Goal: Task Accomplishment & Management: Complete application form

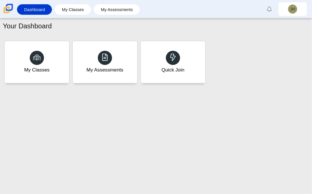
click at [71, 128] on div "Your Dashboard My Classes My Assessments Quick Join" at bounding box center [156, 105] width 312 height 175
click at [191, 61] on div "Quick Join" at bounding box center [172, 62] width 67 height 44
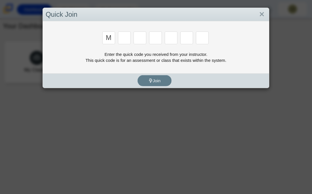
type input "m"
type input "b"
type input "m"
type input "3"
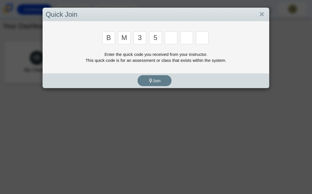
type input "5"
type input "3"
type input "g"
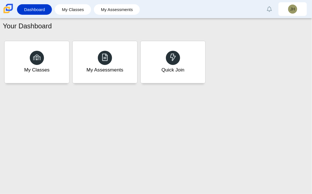
type input "b"
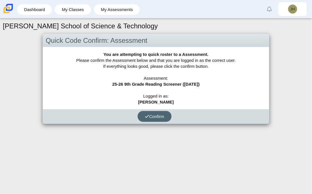
click at [162, 119] on button "Confirm" at bounding box center [154, 116] width 34 height 11
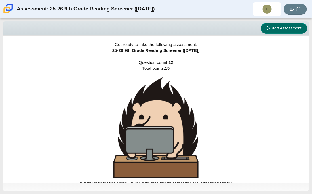
click at [290, 29] on button "Start Assessment" at bounding box center [283, 28] width 47 height 11
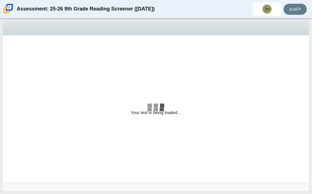
select select "ccc5b315-3c7c-471c-bf90-f22c8299c798"
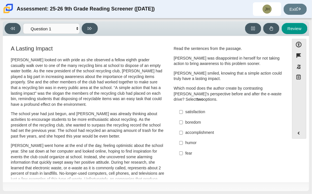
click at [186, 112] on div "satisfaction" at bounding box center [232, 112] width 94 height 6
click at [183, 112] on input "satisfaction satisfaction" at bounding box center [181, 112] width 4 height 10
checkbox input "true"
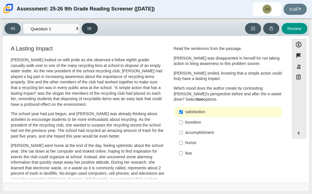
click at [91, 32] on button at bounding box center [90, 28] width 16 height 11
select select "0ff64528-ffd7-428d-b192-babfaadd44e8"
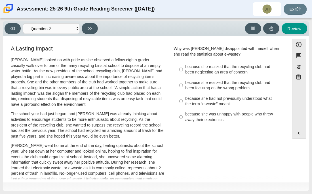
click at [236, 89] on div "because she realized that the recycling club had been focusing on the wrong pro…" at bounding box center [232, 85] width 94 height 11
click at [183, 89] on input "because she realized that the recycling club had been focusing on the wrong pro…" at bounding box center [181, 85] width 4 height 16
radio input "true"
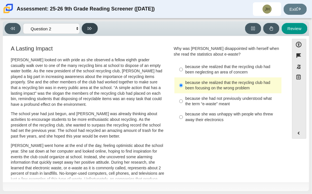
click at [91, 30] on icon at bounding box center [90, 28] width 4 height 4
select select "7ce3d843-6974-4858-901c-1ff39630e843"
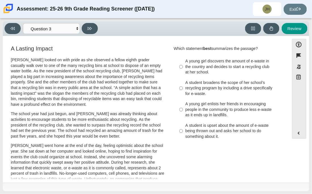
click at [230, 62] on div "A young girl discovers the amount of e-waste in the country and decides to star…" at bounding box center [232, 66] width 94 height 17
click at [183, 62] on input "A young girl discovers the amount of e-waste in the country and decides to star…" at bounding box center [181, 67] width 4 height 22
radio input "true"
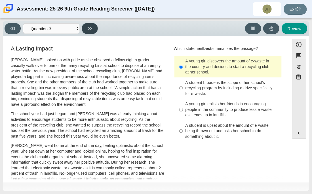
click at [91, 30] on icon at bounding box center [90, 28] width 4 height 4
select select "ca9ea0f1-49c5-4bd1-83b0-472c18652b42"
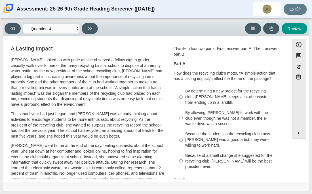
click at [190, 99] on div "By determining a new project for the recycling club, Scarlett keeps a lot of e-…" at bounding box center [232, 96] width 94 height 17
click at [183, 99] on input "By determining a new project for the recycling club, Scarlett keeps a lot of e-…" at bounding box center [181, 97] width 4 height 22
radio input "true"
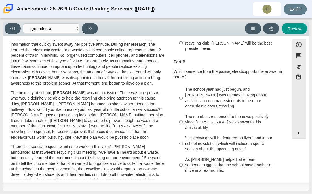
scroll to position [120, 0]
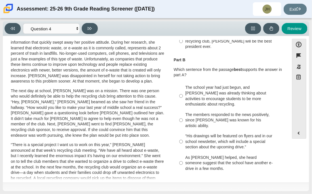
drag, startPoint x: 283, startPoint y: 92, endPoint x: 284, endPoint y: 88, distance: 3.9
click at [284, 88] on div "Feature A Lasting Impact Scarlett looked on with pride as she observed a fellow…" at bounding box center [146, 110] width 281 height 140
click at [223, 140] on div "“His drawings will be featured on flyers and in our school newsletter, which wi…" at bounding box center [232, 141] width 94 height 17
click at [183, 140] on input "“His drawings will be featured on flyers and in our school newsletter, which wi…" at bounding box center [181, 142] width 4 height 22
radio input "true"
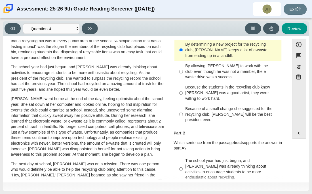
scroll to position [44, 0]
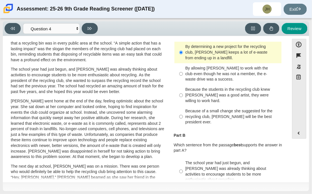
click at [225, 92] on div "Because the students in the recycling club knew Juan Carlos was a good artist, …" at bounding box center [232, 95] width 94 height 17
click at [183, 92] on input "Because the students in the recycling club knew Juan Carlos was a good artist, …" at bounding box center [181, 95] width 4 height 22
radio input "true"
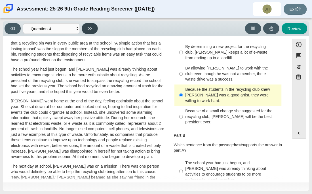
click at [89, 27] on icon at bounding box center [90, 28] width 4 height 4
select select "e41f1a79-e29f-4095-8030-a53364015bed"
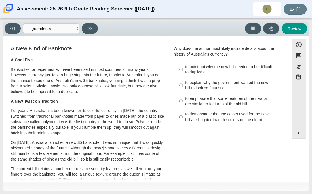
click at [206, 100] on div "to emphasize that some features of the new bill are similar to features of the …" at bounding box center [232, 101] width 94 height 11
click at [183, 100] on input "to emphasize that some features of the new bill are similar to features of the …" at bounding box center [181, 101] width 4 height 16
radio input "true"
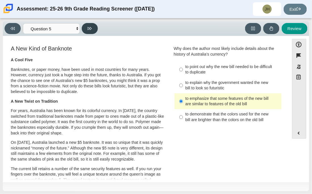
click at [90, 28] on icon at bounding box center [90, 28] width 4 height 4
select select "69146e31-7b3d-4a3e-9ce6-f30c24342ae0"
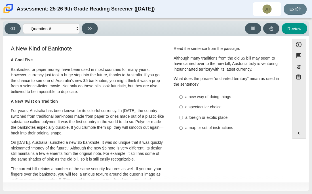
click at [181, 120] on label "a foreign or exotic place a foreign or exotic place" at bounding box center [228, 117] width 107 height 10
click at [181, 120] on input "a foreign or exotic place a foreign or exotic place" at bounding box center [181, 117] width 4 height 10
radio input "true"
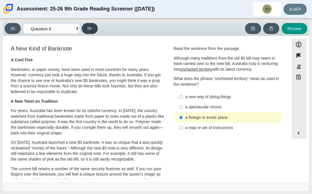
click at [92, 28] on button at bounding box center [90, 28] width 16 height 11
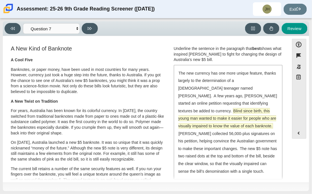
click at [201, 118] on span "Blind since birth, this young man wanted to make it easier for people who are v…" at bounding box center [227, 118] width 98 height 20
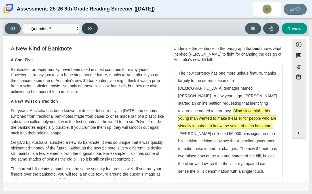
click at [92, 27] on button at bounding box center [90, 28] width 16 height 11
select select "ea8338c2-a6a3-418e-a305-2b963b54a290"
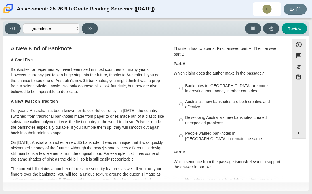
click at [198, 102] on div "Australia’s new banknotes are both creative and effective." at bounding box center [232, 104] width 94 height 11
click at [183, 102] on input "Australia’s new banknotes are both creative and effective. Australia’s new bank…" at bounding box center [181, 104] width 4 height 16
radio input "true"
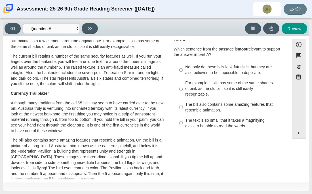
scroll to position [114, 0]
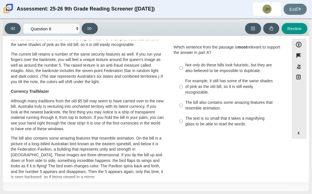
click at [232, 102] on div "The bill also contains some amazing features that resemble animation." at bounding box center [232, 105] width 94 height 11
click at [183, 102] on input "The bill also contains some amazing features that resemble animation. The bill …" at bounding box center [181, 105] width 4 height 16
radio input "true"
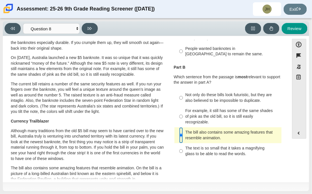
scroll to position [66, 0]
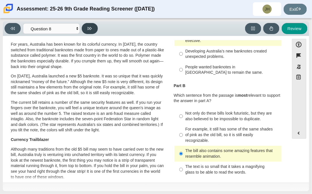
click at [94, 29] on button at bounding box center [90, 28] width 16 height 11
select select "89f058d6-b15c-4ef5-a4b3-fdaffb8868b6"
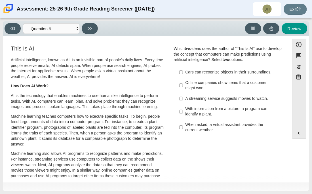
click at [199, 91] on div "Online companies show items that a customer might want." at bounding box center [232, 85] width 94 height 11
click at [183, 93] on input "Online companies show items that a customer might want. Online companies show i…" at bounding box center [181, 85] width 4 height 16
checkbox input "true"
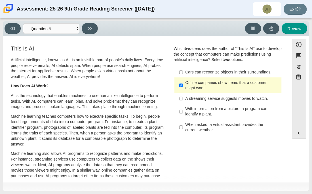
click at [209, 101] on div "A streaming service suggests movies to watch." at bounding box center [232, 99] width 94 height 6
click at [183, 103] on input "A streaming service suggests movies to watch. A streaming service suggests movi…" at bounding box center [181, 98] width 4 height 10
checkbox input "true"
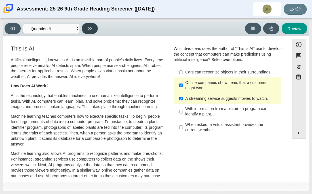
click at [95, 29] on button at bounding box center [90, 28] width 16 height 11
select select "cdf3c14e-a918-44d1-9b63-3db0fa81641e"
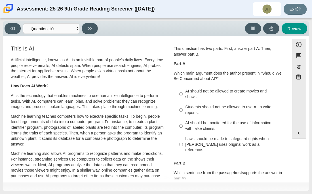
click at [244, 124] on div "AI should be monitored for the use of information with false claims." at bounding box center [232, 125] width 94 height 11
click at [183, 124] on input "AI should be monitored for the use of information with false claims. AI should …" at bounding box center [181, 126] width 4 height 16
radio input "true"
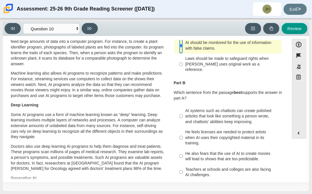
scroll to position [81, 0]
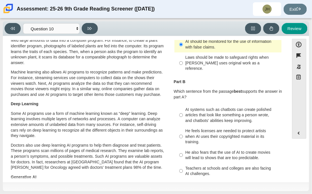
click at [259, 128] on div "He feels licenses are needed to protect artists when AI uses their copyrighted …" at bounding box center [232, 136] width 94 height 17
click at [183, 128] on input "He feels licenses are needed to protect artists when AI uses their copyrighted …" at bounding box center [181, 137] width 4 height 22
radio input "true"
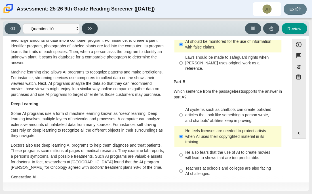
click at [91, 31] on button at bounding box center [90, 28] width 16 height 11
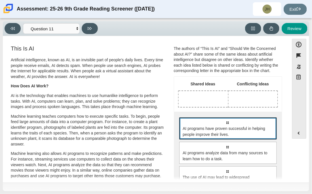
click at [223, 132] on span "AI programs have proven successful in helping people improve their lives." at bounding box center [227, 132] width 91 height 12
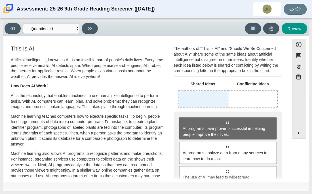
click at [199, 100] on div "Drop response in row 1 of column 1 (Shared Ideas)" at bounding box center [203, 99] width 49 height 16
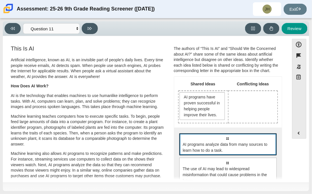
click at [239, 152] on span "AI programs analyze data from many sources to learn how to do a task." at bounding box center [227, 147] width 91 height 12
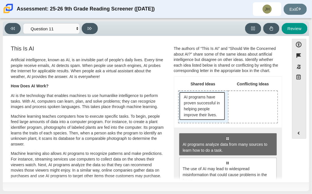
click at [211, 109] on span "AI programs have proven successful in helping people improve their lives." at bounding box center [203, 106] width 38 height 24
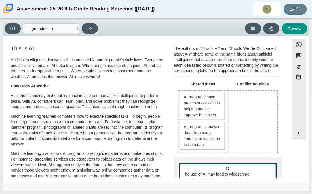
click at [226, 175] on span "The use of AI may lead to widespread misinformation that could cause problems i…" at bounding box center [227, 180] width 91 height 18
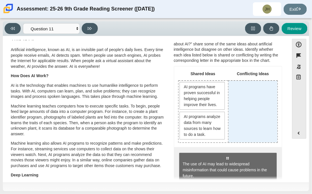
click at [249, 91] on div "Drop response in row 1 of column 2 (Conflicting Ideas)" at bounding box center [252, 111] width 49 height 61
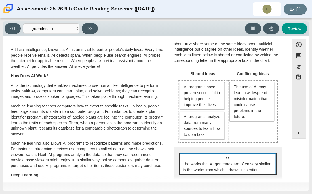
click at [258, 154] on div "Select to move response to a response input area. The works that AI generates a…" at bounding box center [227, 164] width 97 height 22
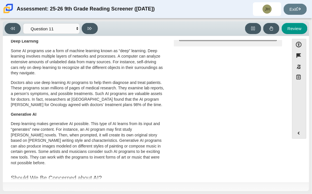
scroll to position [0, 0]
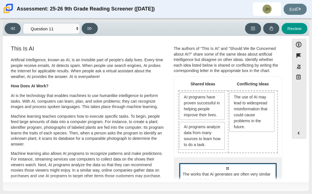
click at [248, 167] on div "Select to move response to a response input area. The works that AI generates a…" at bounding box center [227, 174] width 97 height 22
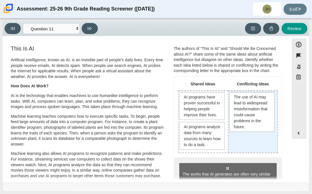
click at [237, 148] on div "The use of AI may lead to widespread misinformation that could cause problems i…" at bounding box center [252, 121] width 49 height 61
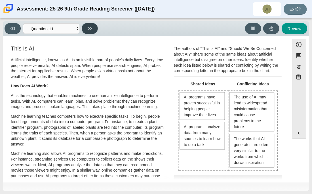
click at [83, 26] on button at bounding box center [90, 28] width 16 height 11
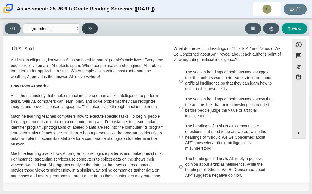
click at [83, 26] on button at bounding box center [90, 28] width 16 height 11
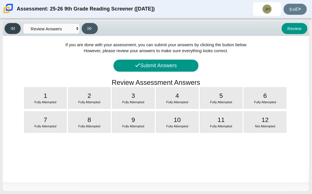
click at [11, 27] on icon at bounding box center [12, 28] width 4 height 3
select select "c3effed4-44ce-4a19-bd96-1787f34e9b4c"
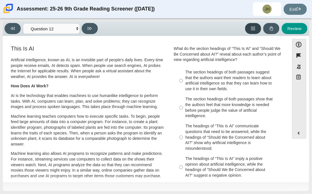
click at [254, 29] on icon at bounding box center [253, 28] width 4 height 4
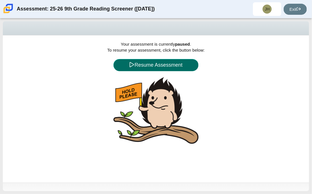
click at [185, 64] on button "Resume Assessment" at bounding box center [155, 65] width 85 height 12
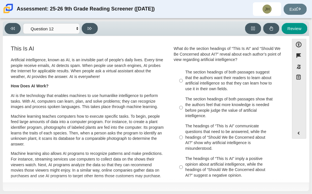
click at [242, 80] on div "The section headings of both passages suggest that the authors want their reade…" at bounding box center [232, 80] width 94 height 22
click at [183, 80] on input "The section headings of both passages suggest that the authors want their reade…" at bounding box center [181, 80] width 4 height 27
radio input "true"
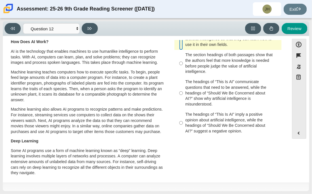
scroll to position [46, 0]
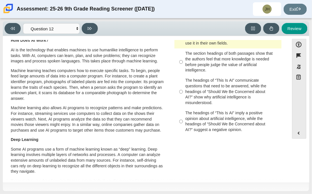
click at [218, 131] on div "The headings of “This Is AI” imply a positive opinion about artificial intellig…" at bounding box center [232, 121] width 94 height 22
click at [183, 131] on input "The headings of “This Is AI” imply a positive opinion about artificial intellig…" at bounding box center [181, 121] width 4 height 27
radio input "true"
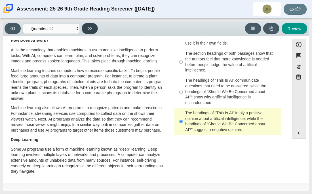
click at [85, 28] on button at bounding box center [90, 28] width 16 height 11
select select "review"
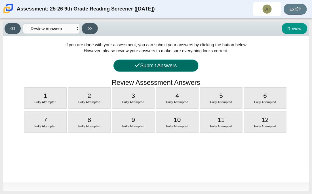
click at [173, 70] on button "Submit Answers" at bounding box center [155, 66] width 85 height 12
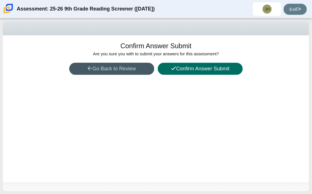
click at [202, 74] on button "Confirm Answer Submit" at bounding box center [200, 69] width 85 height 12
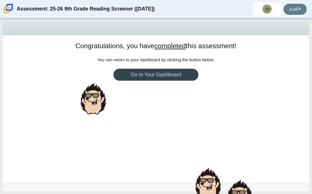
click at [179, 73] on link "Go to Your Dashboard" at bounding box center [155, 75] width 85 height 12
